Goal: Register for event/course

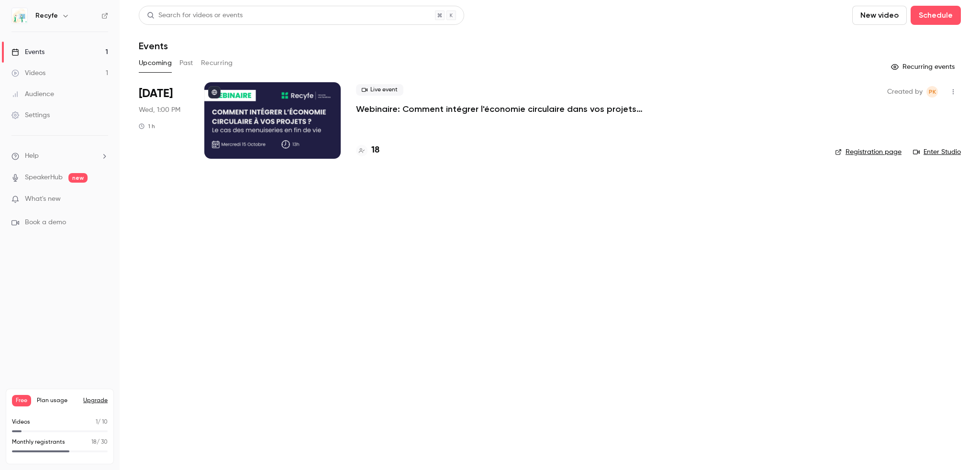
click at [408, 110] on p "Webinaire: Comment intégrer l'économie circulaire dans vos projets ?" at bounding box center [499, 108] width 287 height 11
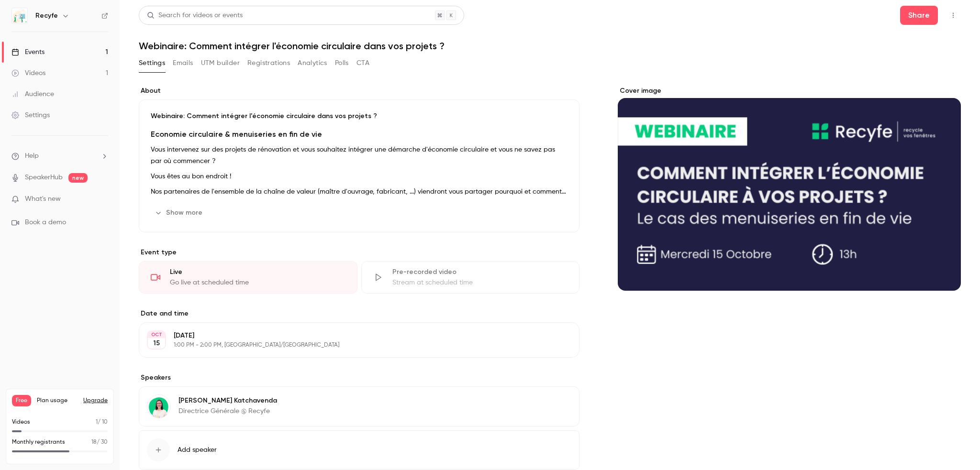
click at [272, 44] on h1 "Webinaire: Comment intégrer l'économie circulaire dans vos projets ?" at bounding box center [550, 45] width 822 height 11
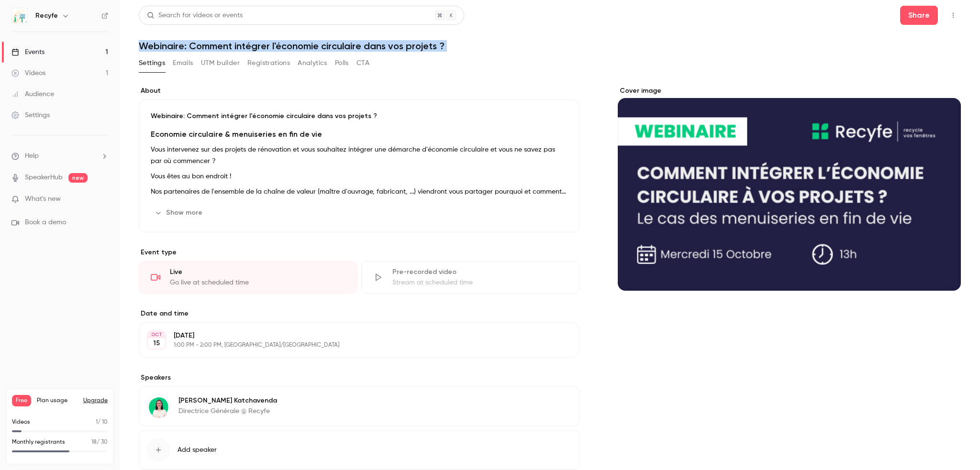
click at [272, 44] on h1 "Webinaire: Comment intégrer l'économie circulaire dans vos projets ?" at bounding box center [550, 45] width 822 height 11
copy div "Webinaire: Comment intégrer l'économie circulaire dans vos projets ? Settings E…"
